Goal: Task Accomplishment & Management: Complete application form

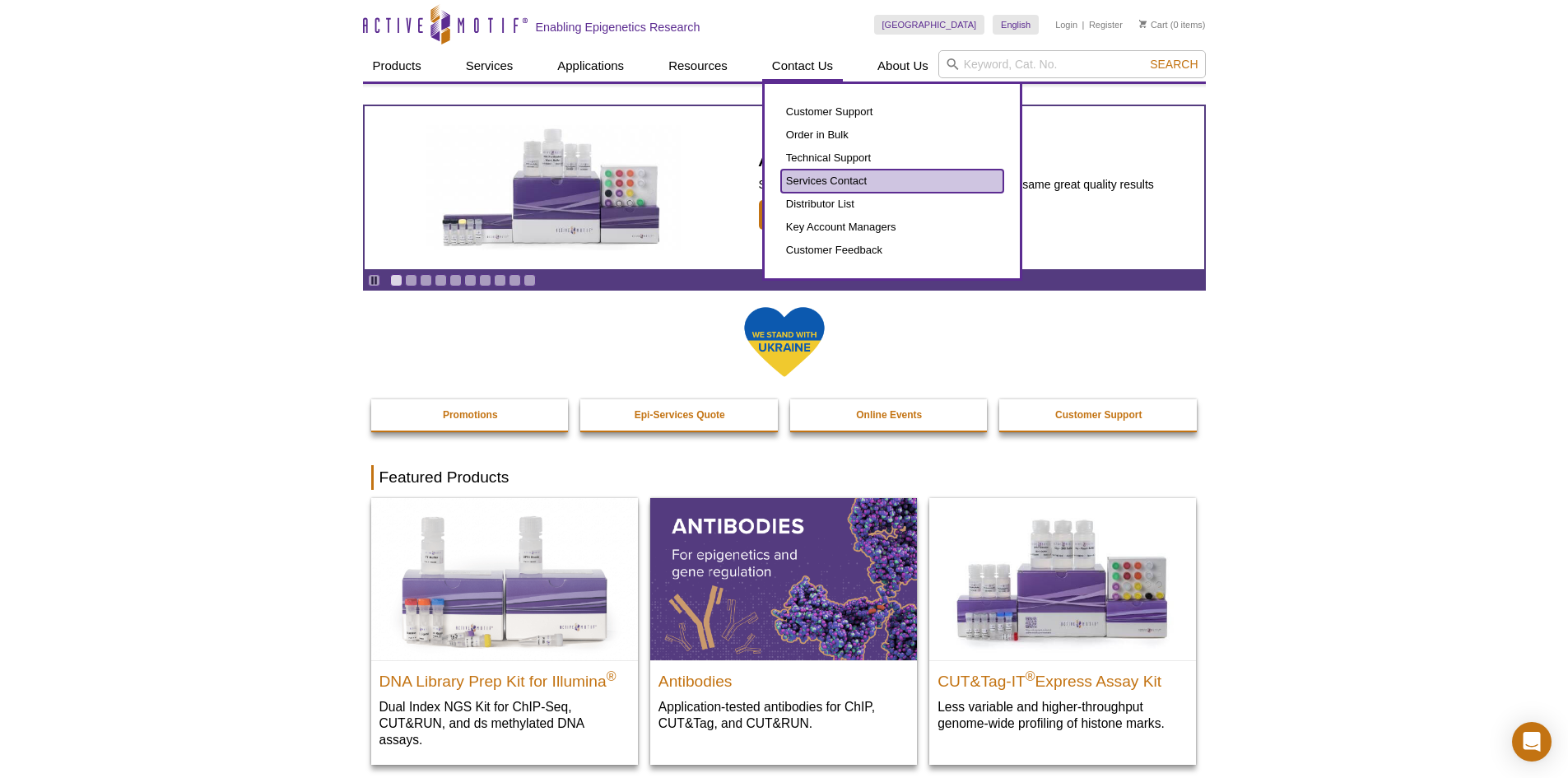
click at [818, 182] on link "Services Contact" at bounding box center [892, 181] width 222 height 23
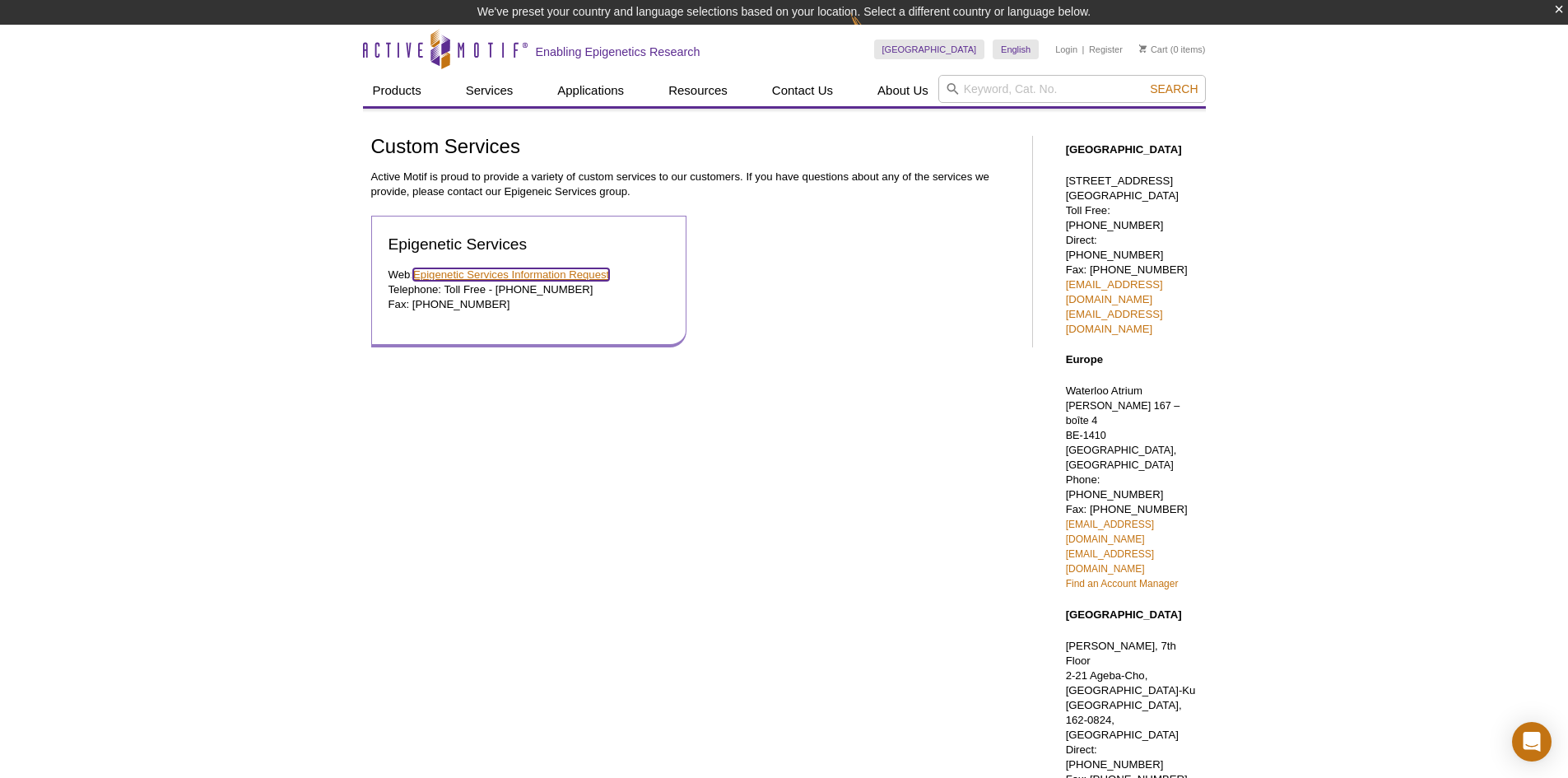
click at [503, 276] on link "Epigenetic Services Information Request" at bounding box center [511, 275] width 196 height 12
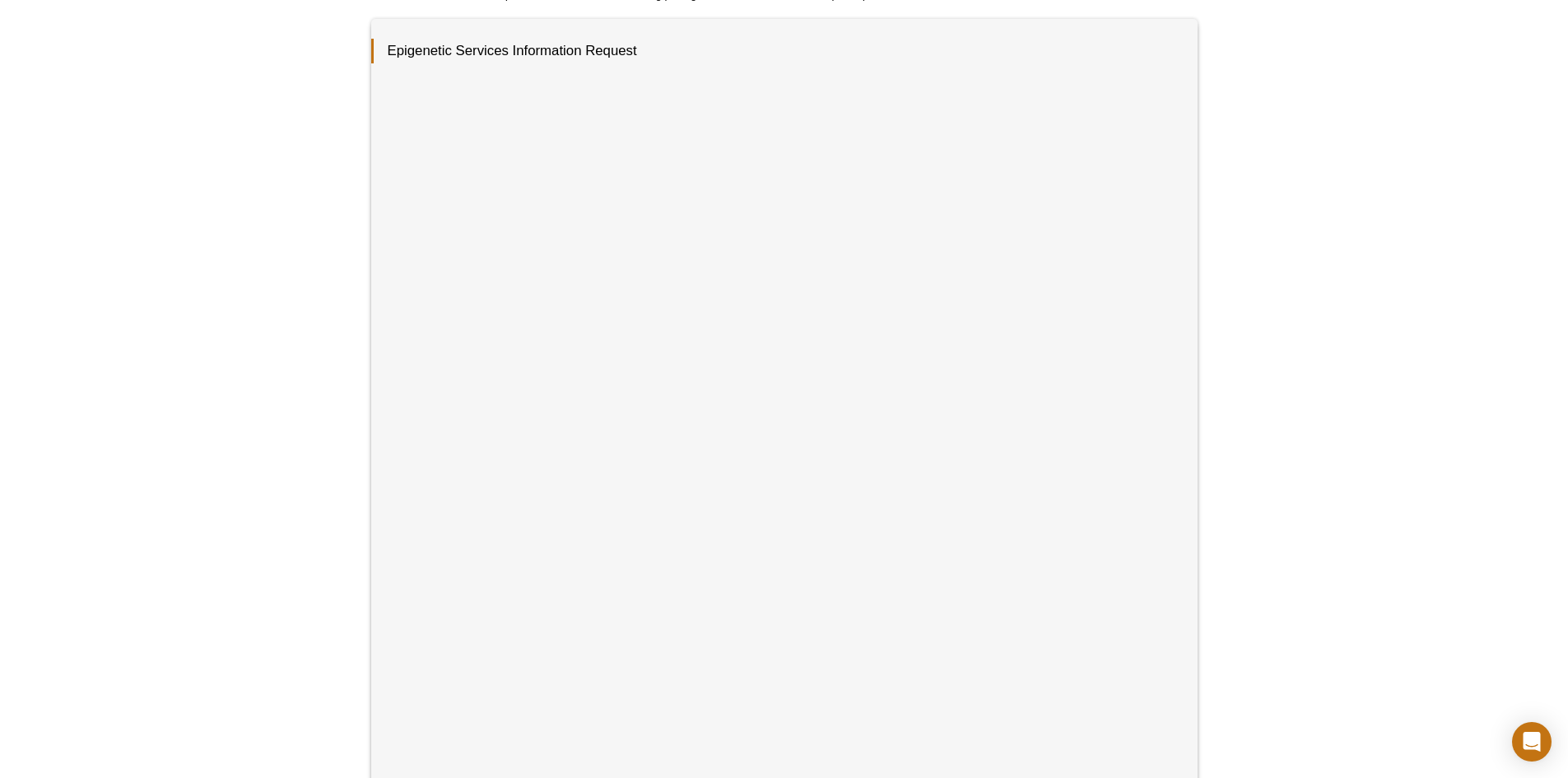
scroll to position [247, 0]
